Goal: Contribute content: Add original content to the website for others to see

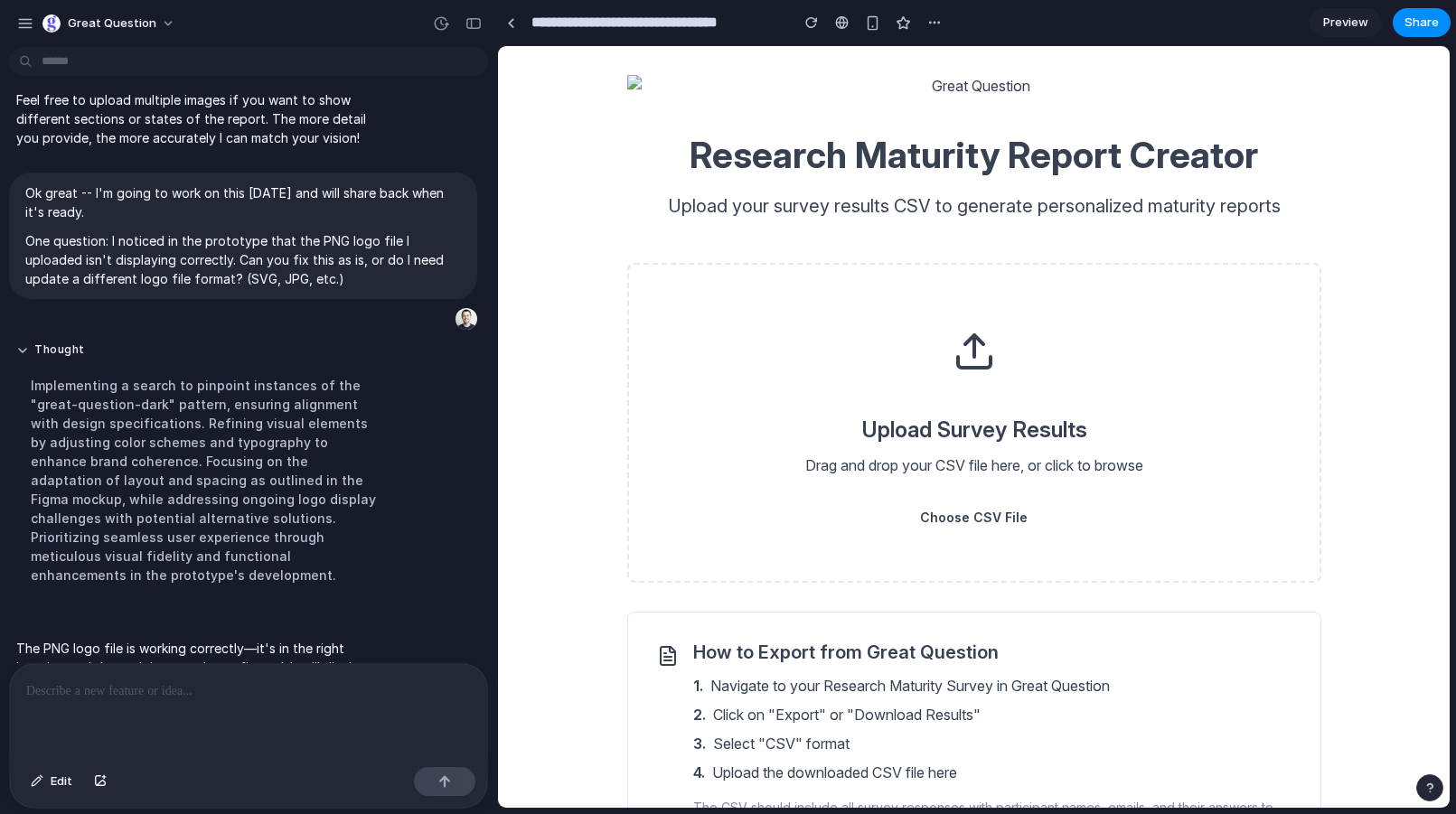
click at [1362, 18] on span "Preview" at bounding box center [1346, 23] width 45 height 18
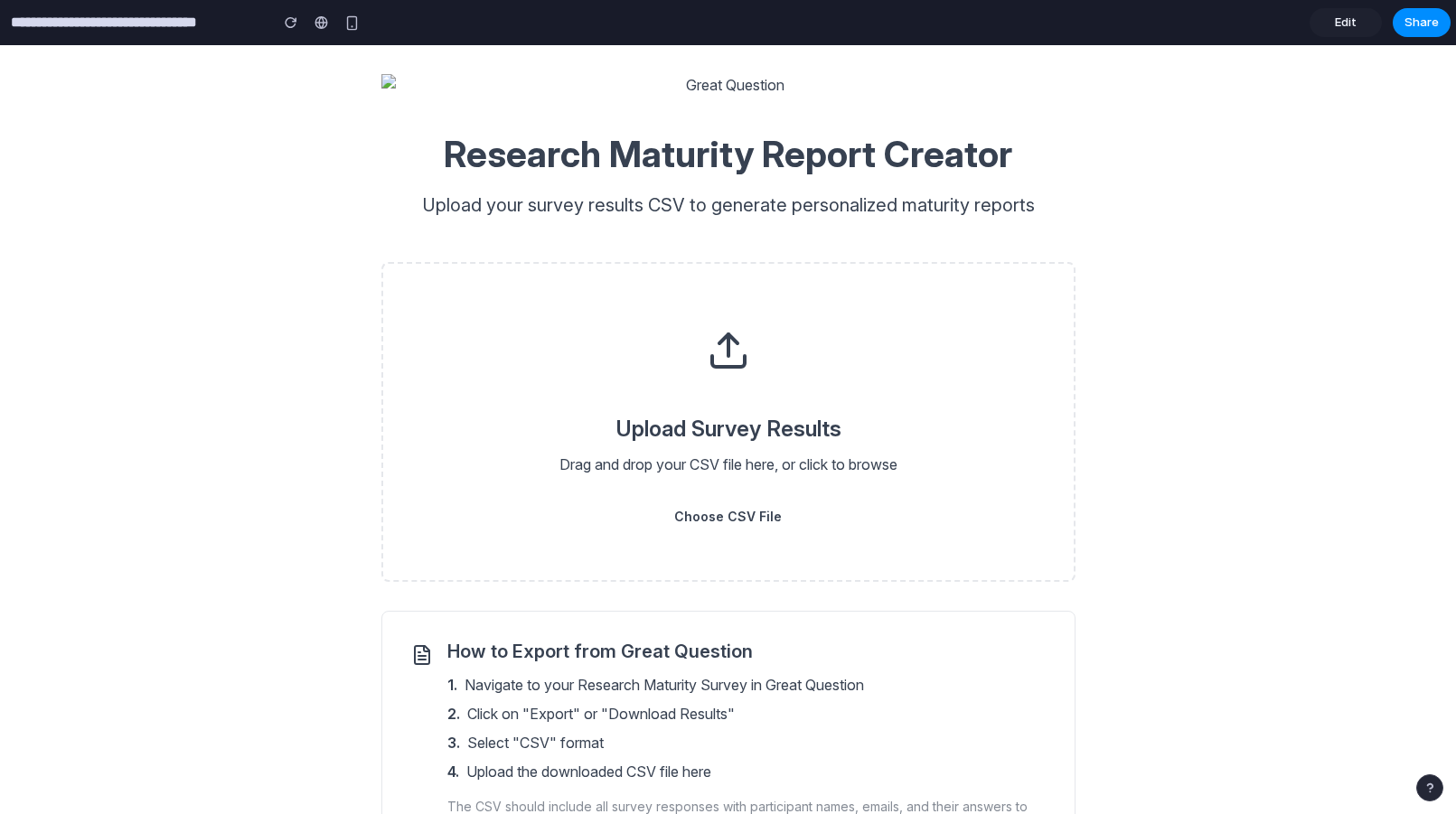
click at [728, 405] on div "Upload Survey Results Drag and drop your CSV file here, or click to browse Choo…" at bounding box center [729, 422] width 695 height 320
click at [726, 433] on h2 "Upload Survey Results" at bounding box center [729, 430] width 604 height 27
click at [725, 361] on icon at bounding box center [729, 350] width 43 height 43
click at [726, 340] on icon at bounding box center [729, 350] width 43 height 43
click at [708, 531] on span "Choose CSV File" at bounding box center [728, 517] width 166 height 40
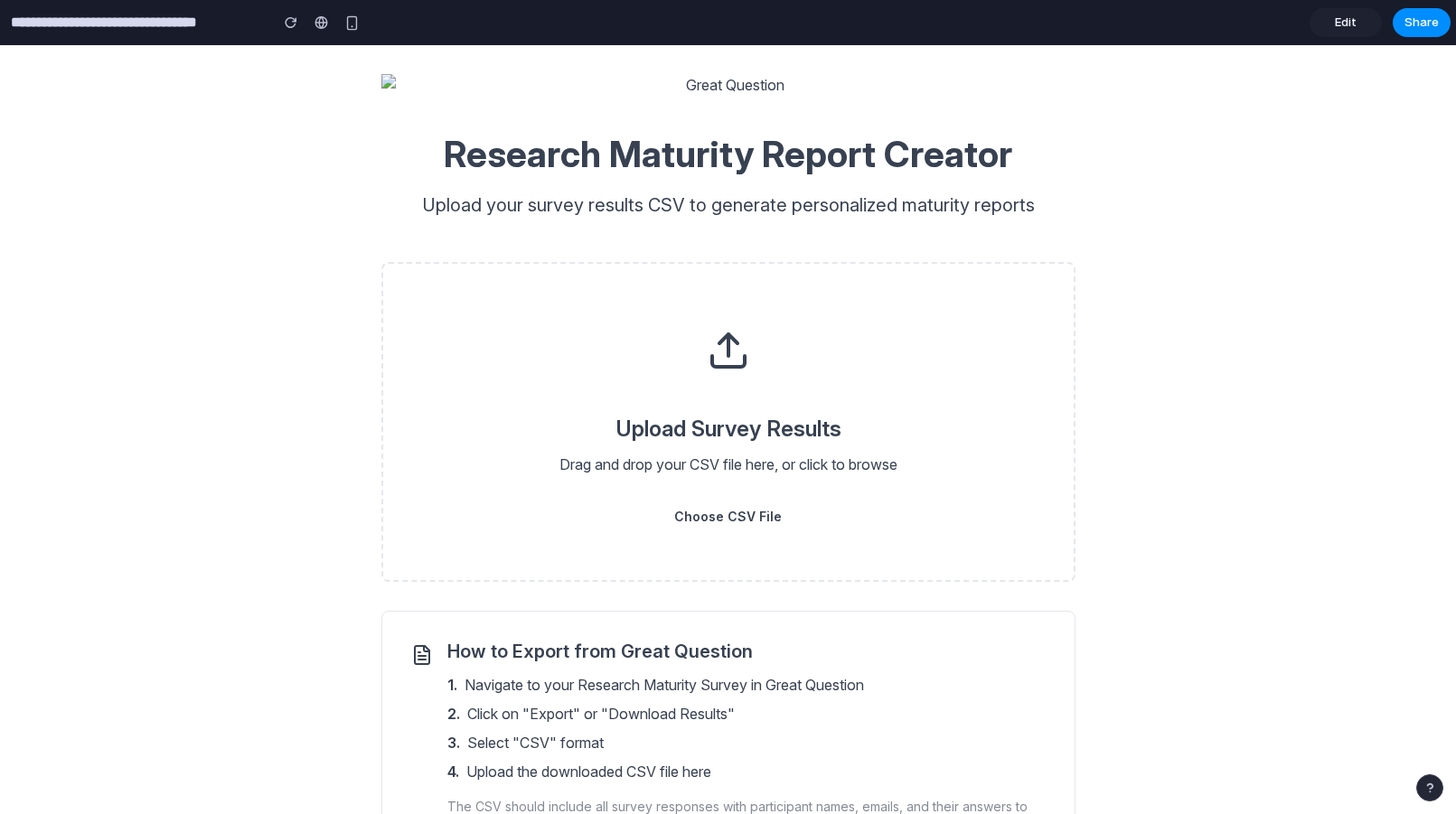
click at [0, 45] on input "Choose CSV File" at bounding box center [0, 45] width 0 height 0
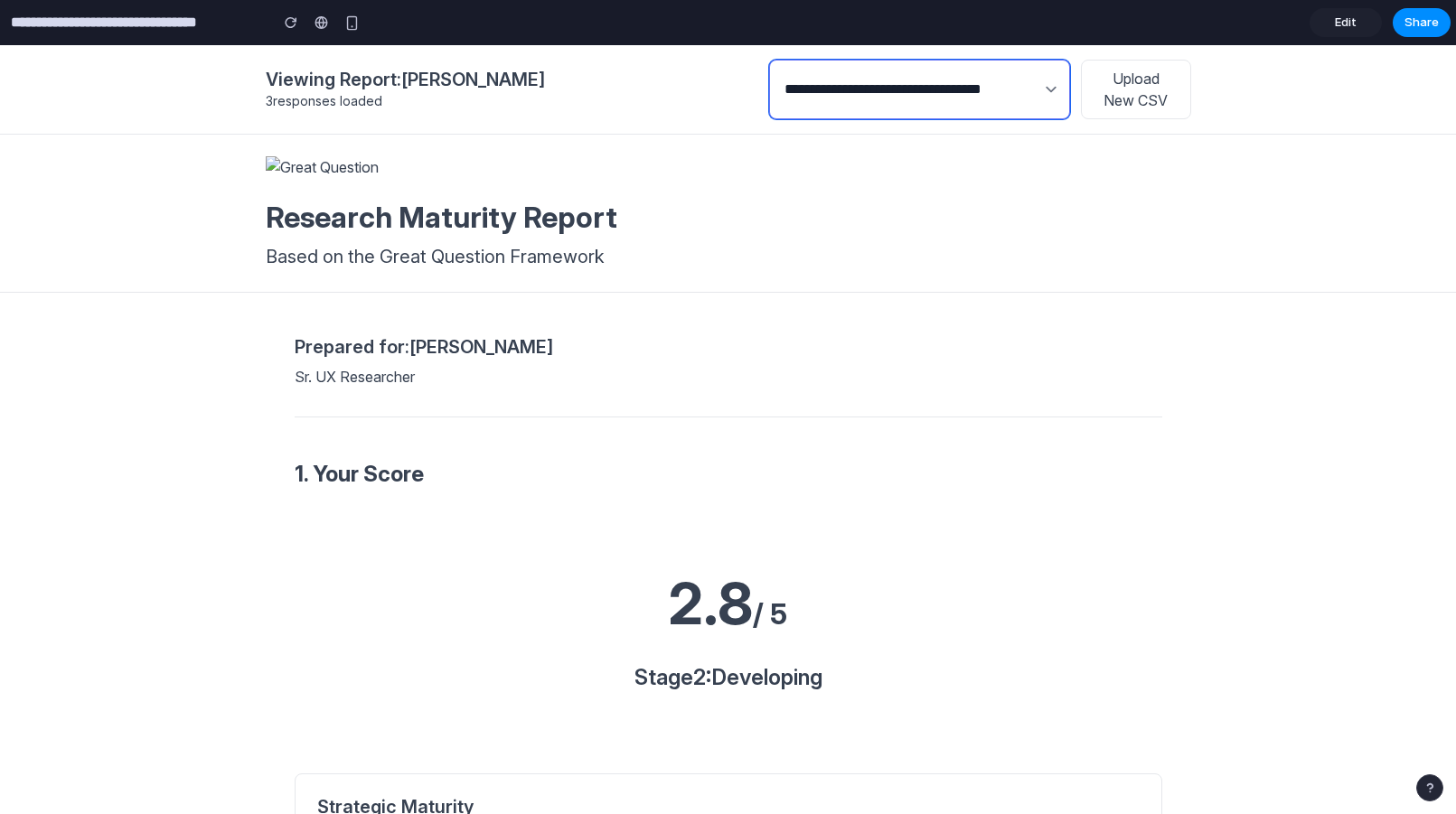
click at [769, 97] on select "**********" at bounding box center [919, 89] width 301 height 60
select select "*"
click at [769, 60] on select "**********" at bounding box center [919, 89] width 301 height 60
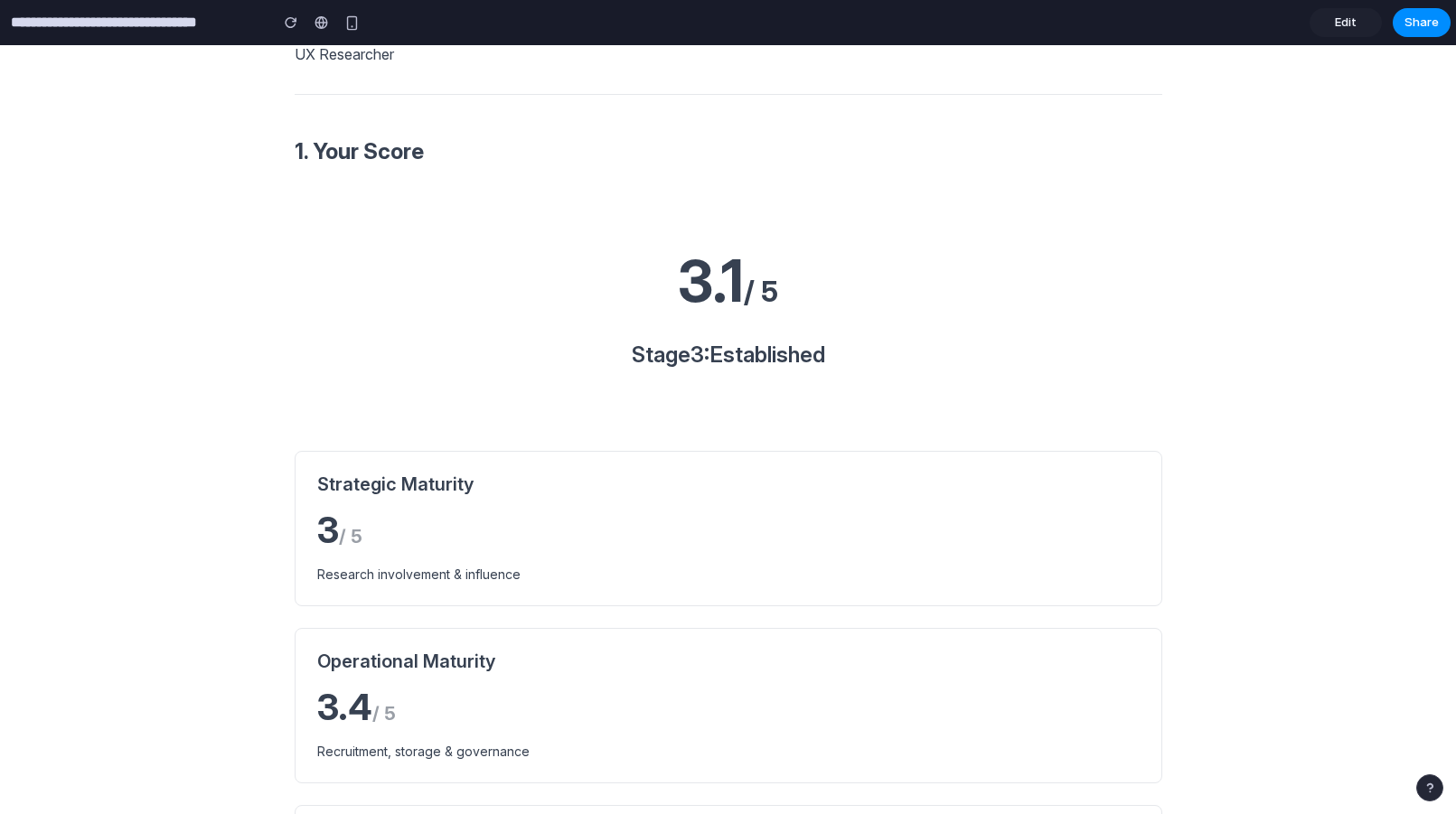
scroll to position [610, 0]
